Goal: Task Accomplishment & Management: Use online tool/utility

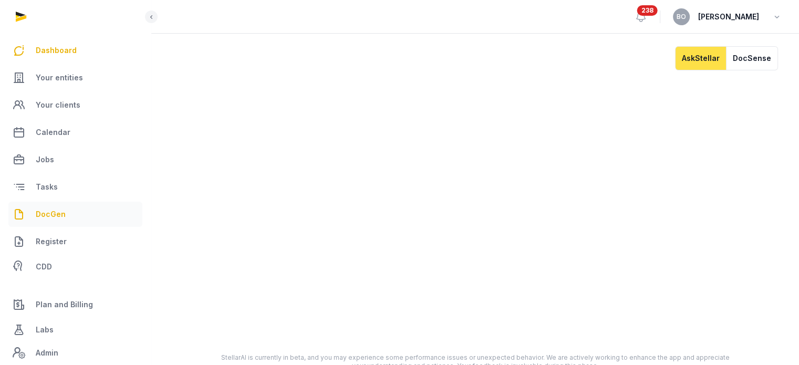
click at [69, 208] on link "DocGen" at bounding box center [75, 214] width 134 height 25
